Goal: Download file/media

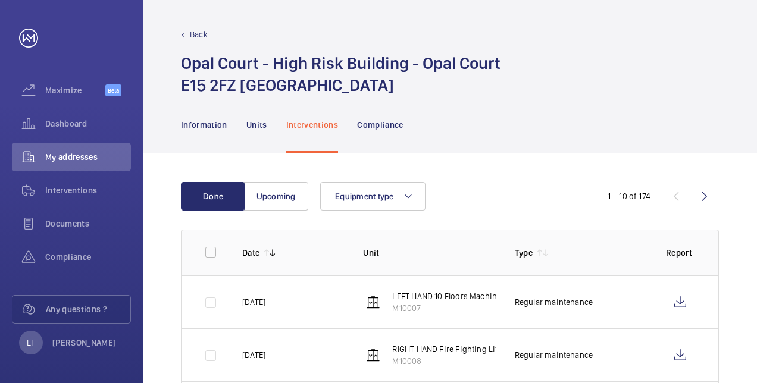
scroll to position [178, 0]
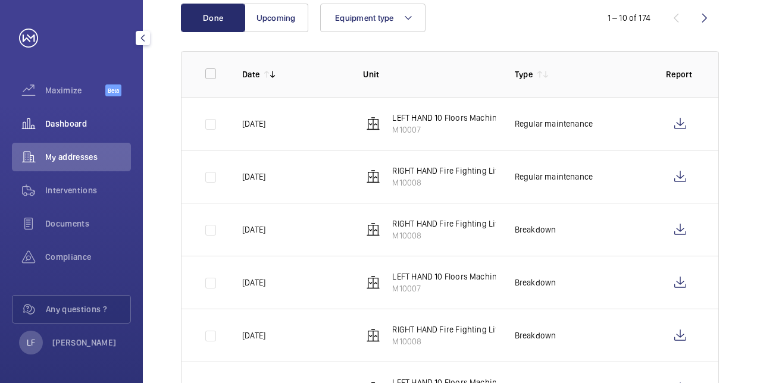
click at [62, 128] on span "Dashboard" at bounding box center [88, 124] width 86 height 12
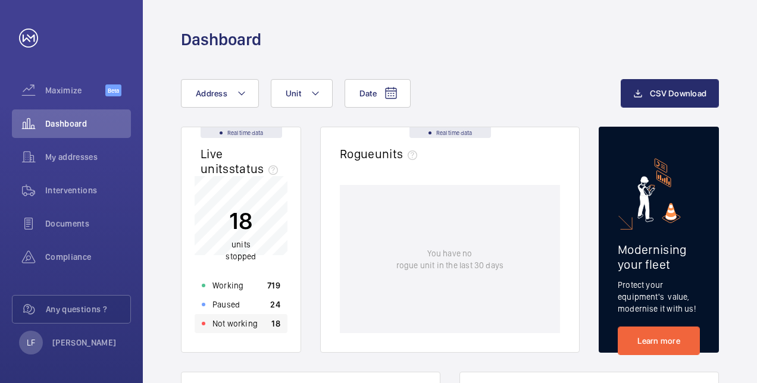
click at [261, 322] on div "Not working 18" at bounding box center [241, 323] width 93 height 19
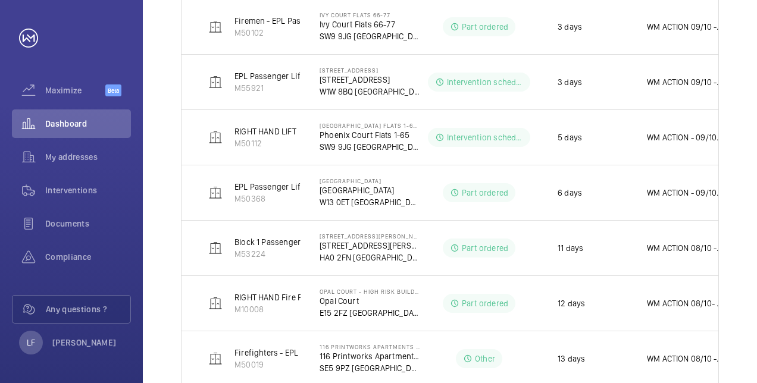
scroll to position [535, 0]
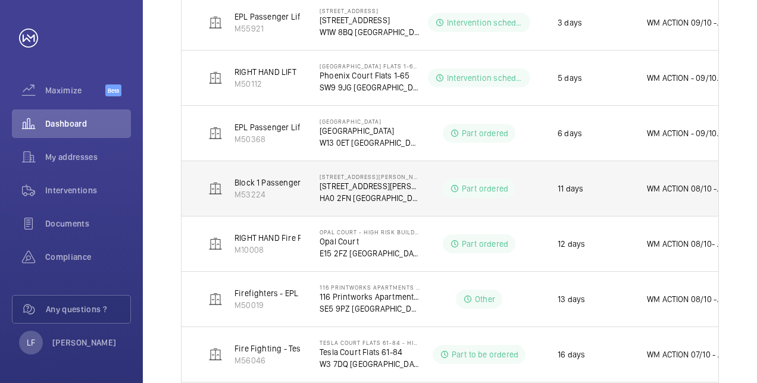
click at [355, 197] on p "HA0 2FN [GEOGRAPHIC_DATA]" at bounding box center [369, 198] width 100 height 12
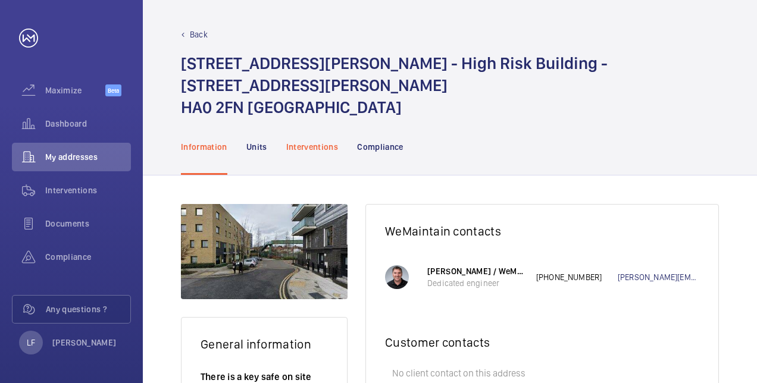
click at [303, 141] on p "Interventions" at bounding box center [312, 147] width 52 height 12
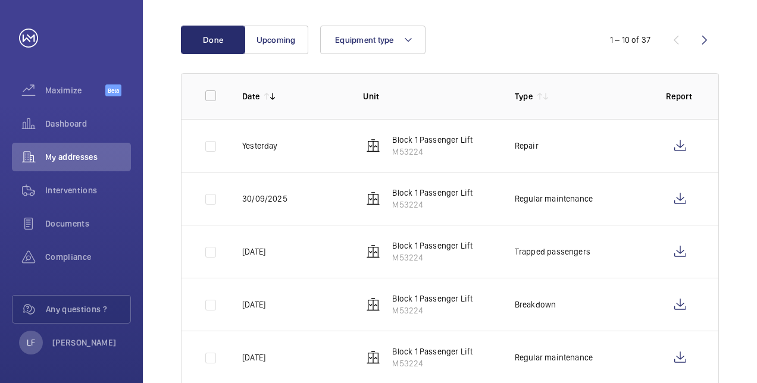
scroll to position [238, 0]
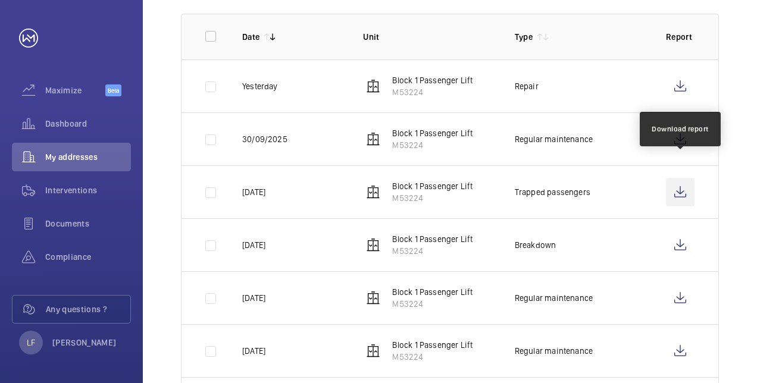
click at [681, 178] on wm-front-icon-button at bounding box center [680, 192] width 29 height 29
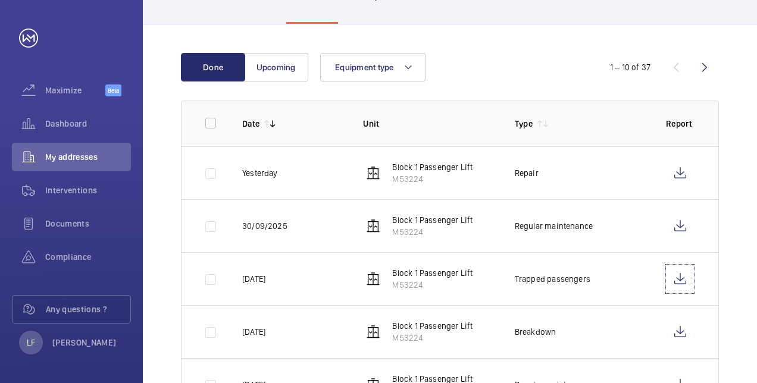
scroll to position [178, 0]
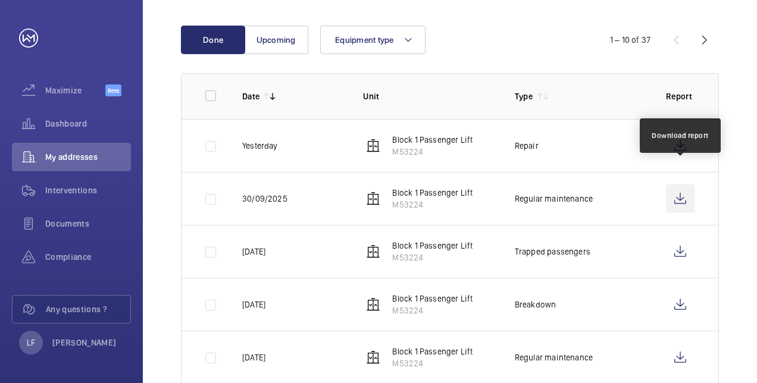
click at [675, 184] on wm-front-icon-button at bounding box center [680, 198] width 29 height 29
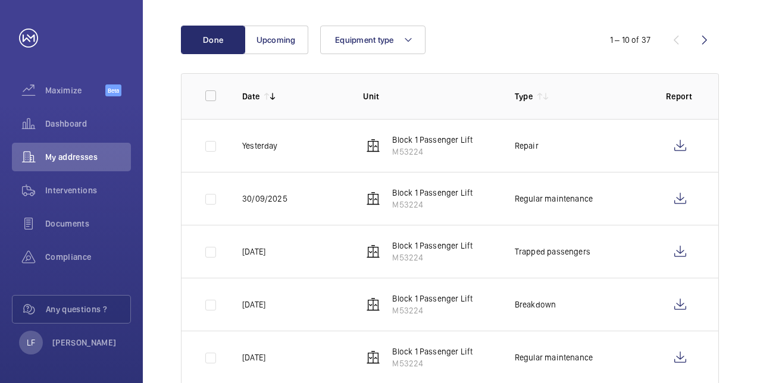
click at [393, 146] on td "Block 1 Passenger Lift M53224" at bounding box center [419, 145] width 151 height 53
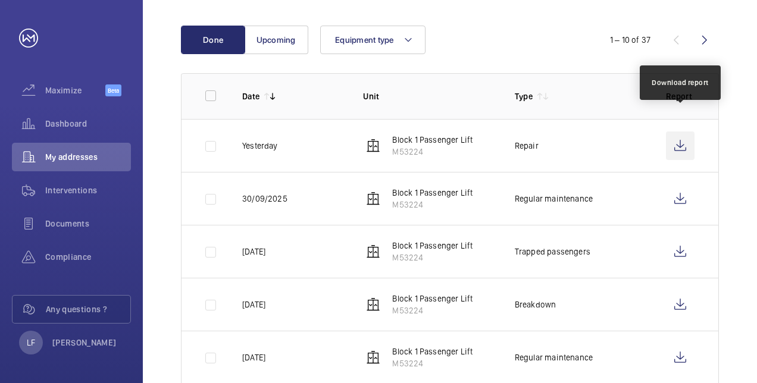
click at [675, 131] on wm-front-icon-button at bounding box center [680, 145] width 29 height 29
